Goal: Task Accomplishment & Management: Manage account settings

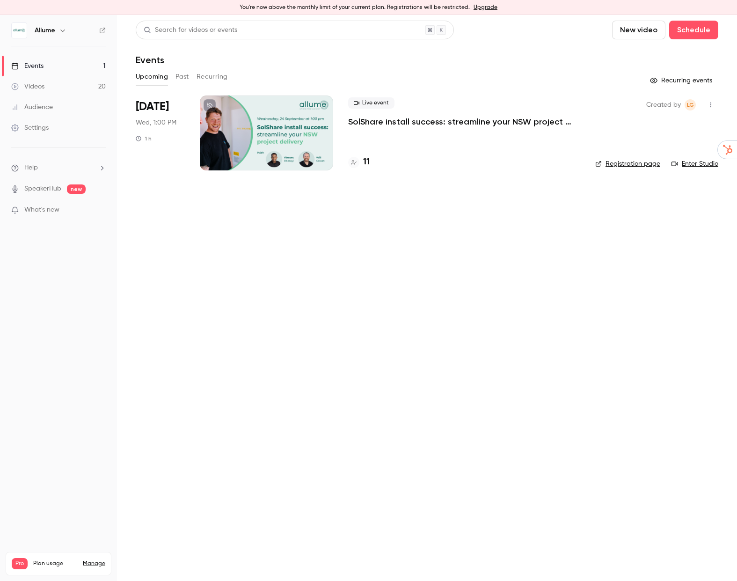
click at [182, 76] on button "Past" at bounding box center [183, 76] width 14 height 15
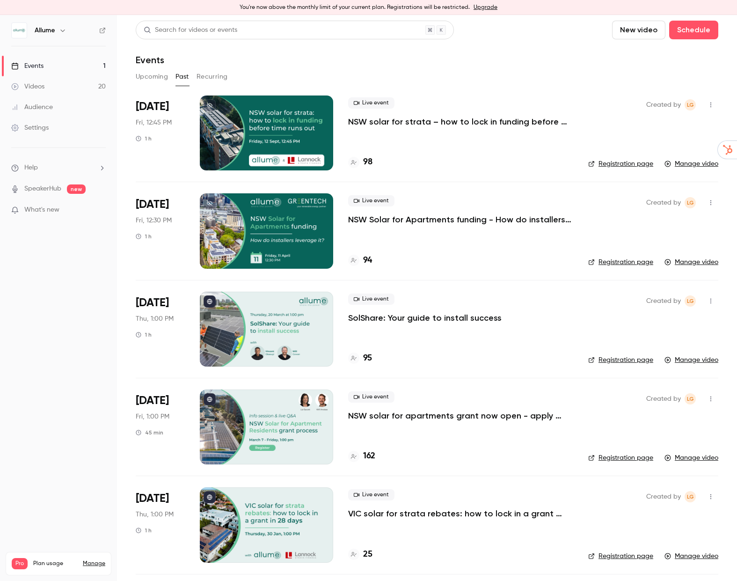
click at [641, 162] on link "Registration page" at bounding box center [620, 163] width 65 height 9
click at [618, 162] on link "Registration page" at bounding box center [620, 163] width 65 height 9
click at [712, 104] on icon "button" at bounding box center [710, 105] width 7 height 7
click at [501, 144] on div at bounding box center [368, 290] width 737 height 581
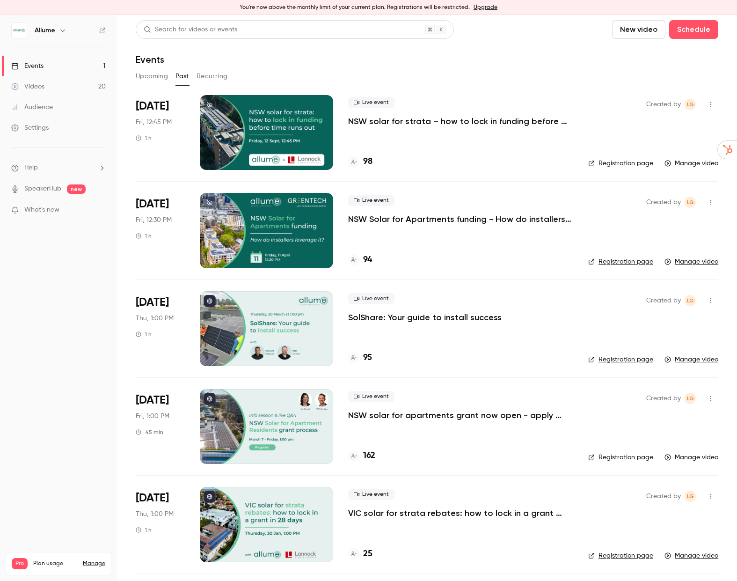
click at [483, 116] on p "NSW solar for strata – how to lock in funding before time runs out" at bounding box center [460, 121] width 225 height 11
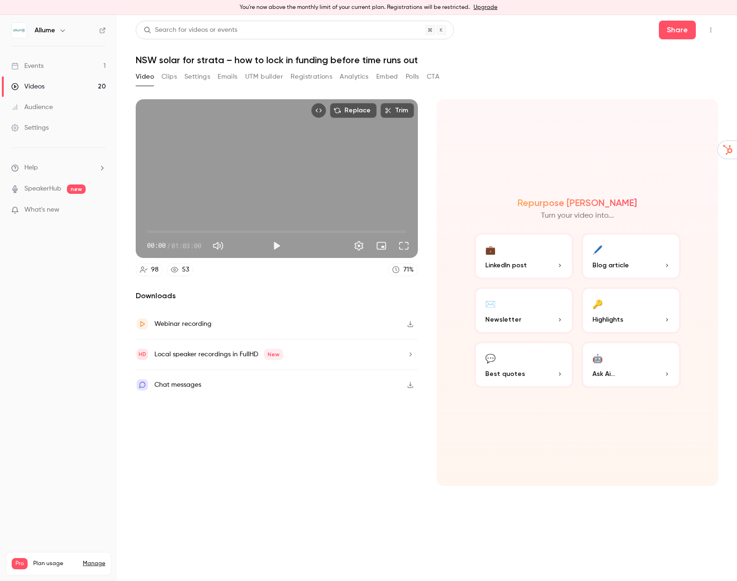
click at [313, 80] on button "Registrations" at bounding box center [312, 76] width 42 height 15
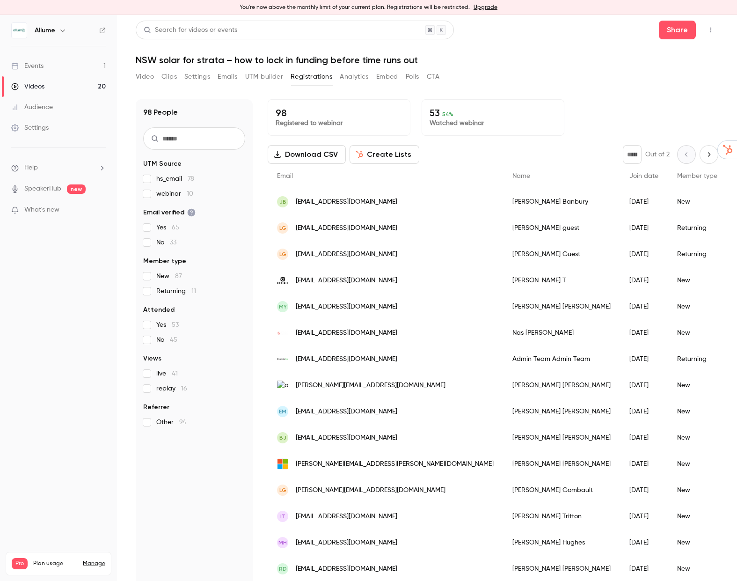
click at [311, 78] on button "Registrations" at bounding box center [312, 76] width 42 height 15
drag, startPoint x: 228, startPoint y: 78, endPoint x: 246, endPoint y: 135, distance: 60.3
click at [228, 78] on button "Emails" at bounding box center [228, 76] width 20 height 15
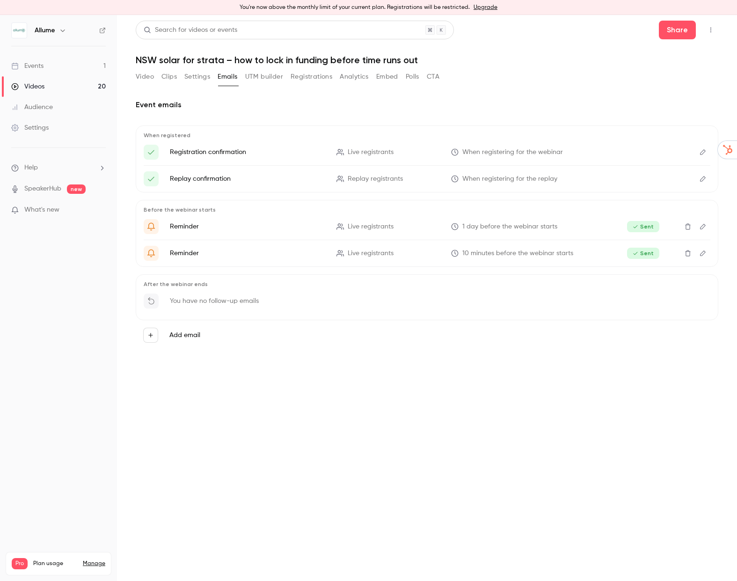
click at [151, 332] on icon "button" at bounding box center [150, 335] width 7 height 7
click at [388, 394] on div at bounding box center [368, 290] width 737 height 581
